Goal: Check status

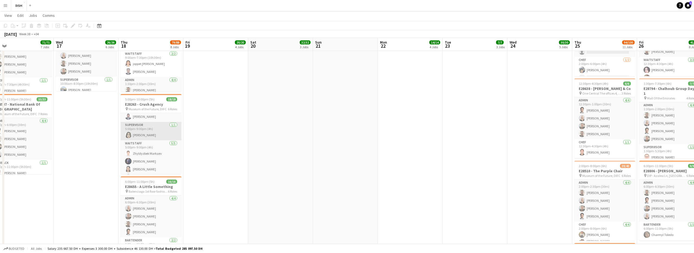
scroll to position [86, 0]
click at [6, 5] on app-icon "Menu" at bounding box center [5, 5] width 4 height 4
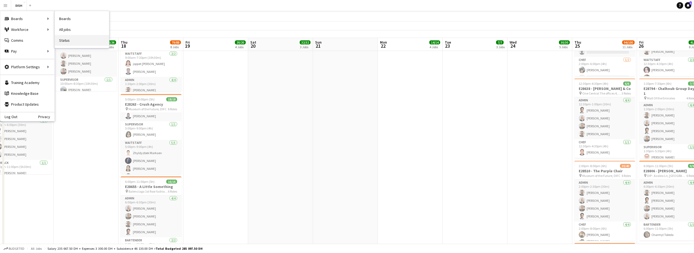
click at [75, 40] on link "Status" at bounding box center [82, 40] width 54 height 11
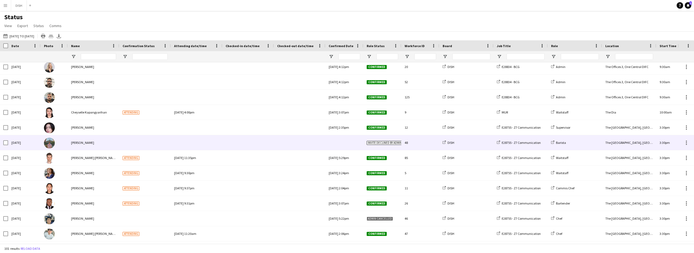
scroll to position [42, 0]
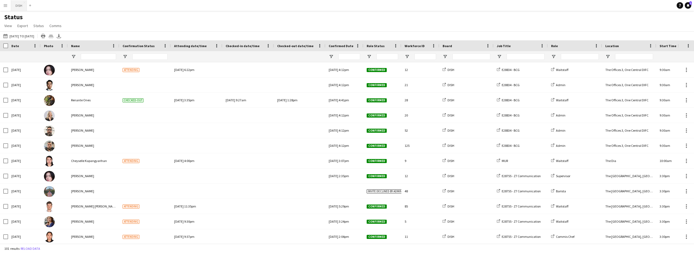
click at [20, 7] on button "DISH Close" at bounding box center [19, 5] width 16 height 11
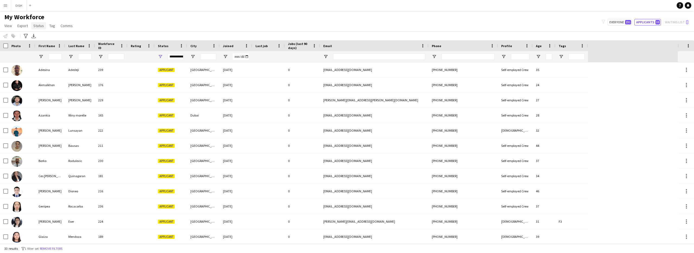
click at [39, 25] on span "Status" at bounding box center [38, 25] width 11 height 5
click at [7, 5] on app-icon "Menu" at bounding box center [5, 5] width 4 height 4
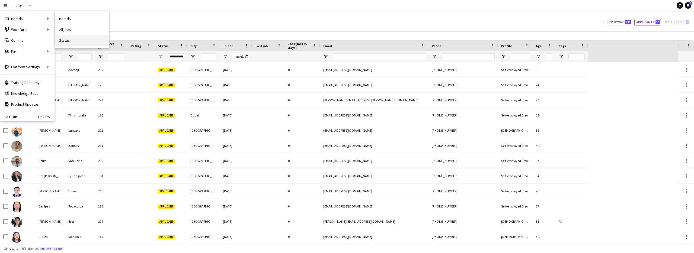
click at [72, 41] on link "Status" at bounding box center [82, 40] width 54 height 11
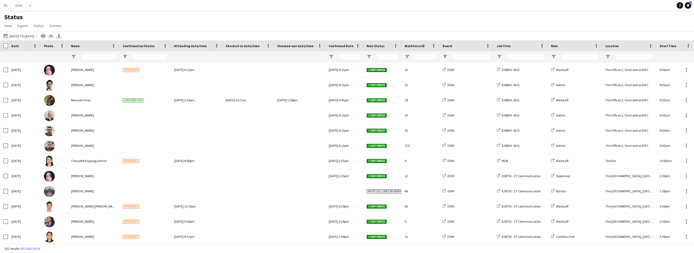
click at [22, 47] on div "Date" at bounding box center [21, 46] width 20 height 8
click at [22, 46] on span at bounding box center [23, 45] width 5 height 5
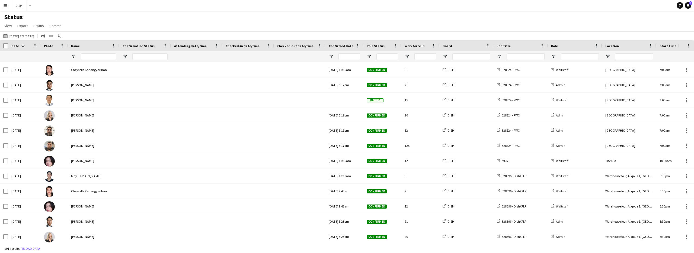
click at [22, 46] on span at bounding box center [23, 45] width 5 height 5
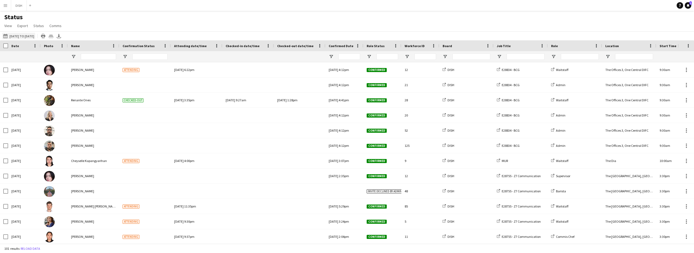
click at [4, 37] on app-icon "[DATE] to [DATE]" at bounding box center [6, 36] width 6 height 4
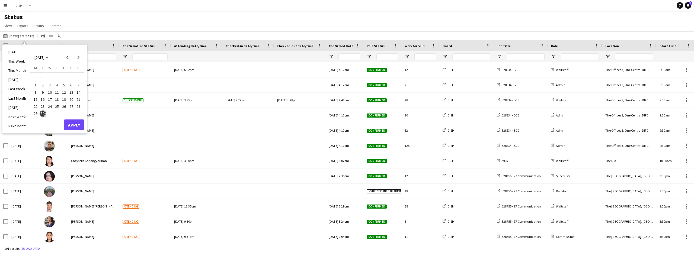
click at [37, 111] on span "29" at bounding box center [35, 114] width 7 height 7
click at [68, 125] on button "Apply" at bounding box center [74, 125] width 20 height 11
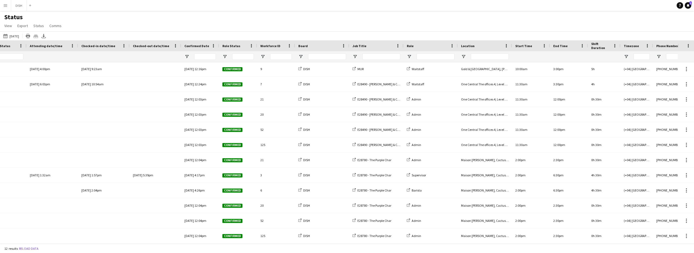
scroll to position [0, 144]
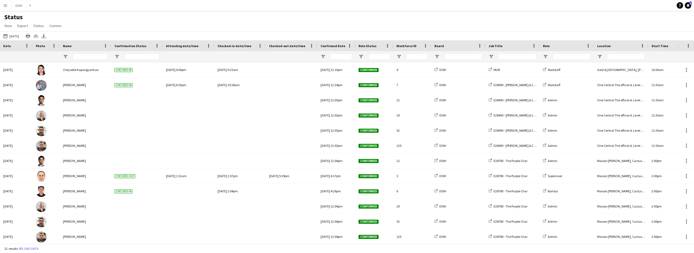
scroll to position [0, 21]
